Goal: Task Accomplishment & Management: Use online tool/utility

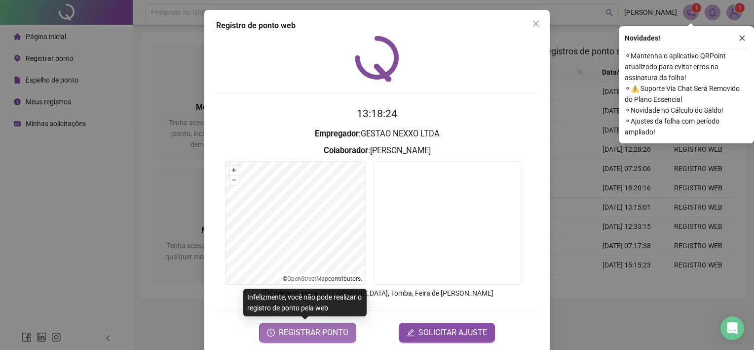
click at [323, 337] on span "REGISTRAR PONTO" at bounding box center [314, 332] width 70 height 12
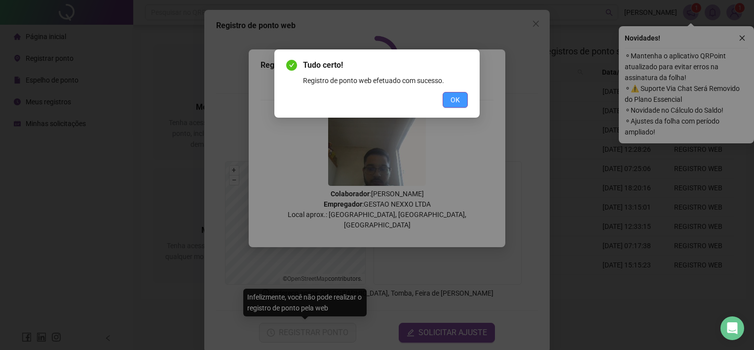
click at [454, 99] on span "OK" at bounding box center [455, 99] width 9 height 11
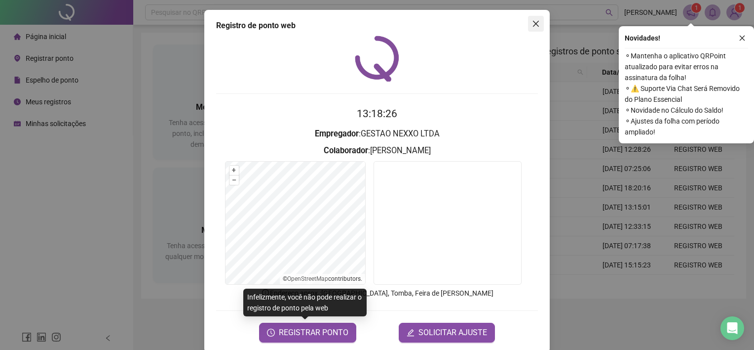
click at [532, 27] on icon "close" at bounding box center [536, 24] width 8 height 8
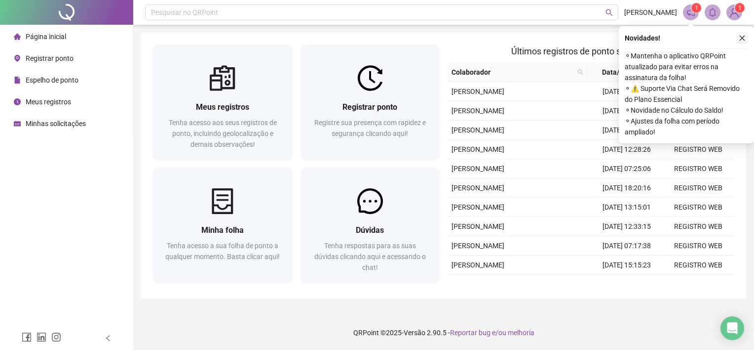
click at [742, 39] on icon "close" at bounding box center [742, 38] width 5 height 5
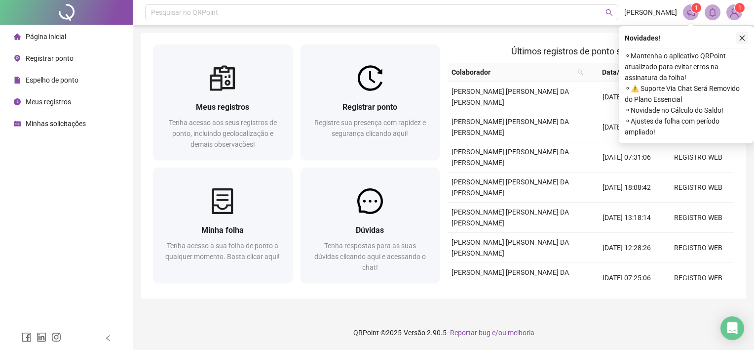
click at [738, 38] on button "button" at bounding box center [743, 38] width 12 height 12
